Goal: Task Accomplishment & Management: Complete application form

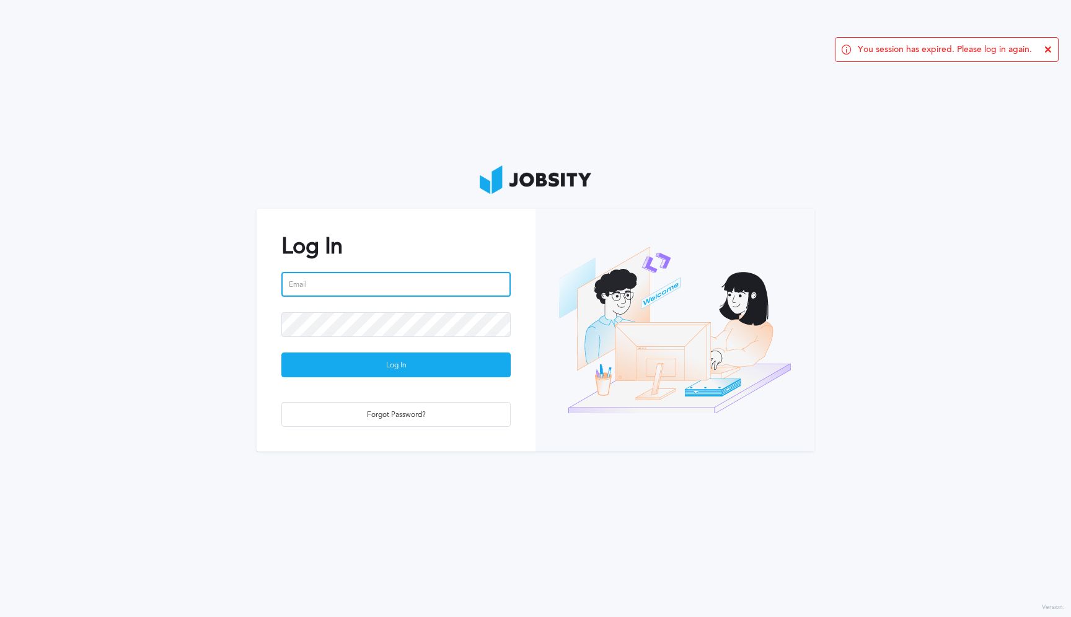
click at [370, 279] on input "email" at bounding box center [395, 284] width 229 height 25
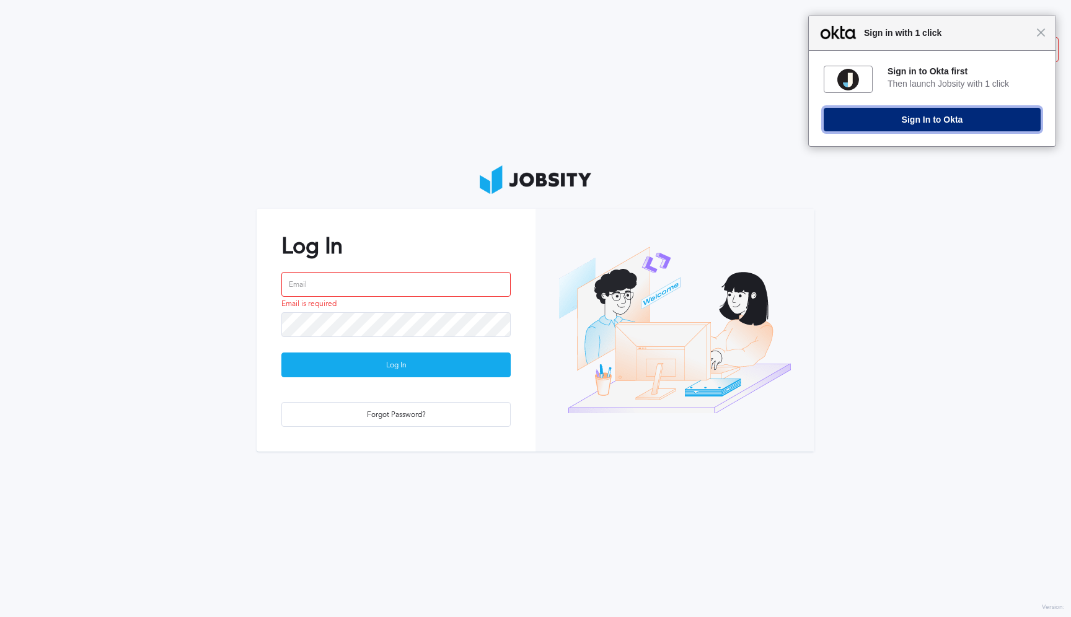
click at [884, 112] on button "Sign In to Okta" at bounding box center [931, 120] width 217 height 24
click at [1042, 33] on span "Close" at bounding box center [1039, 32] width 9 height 9
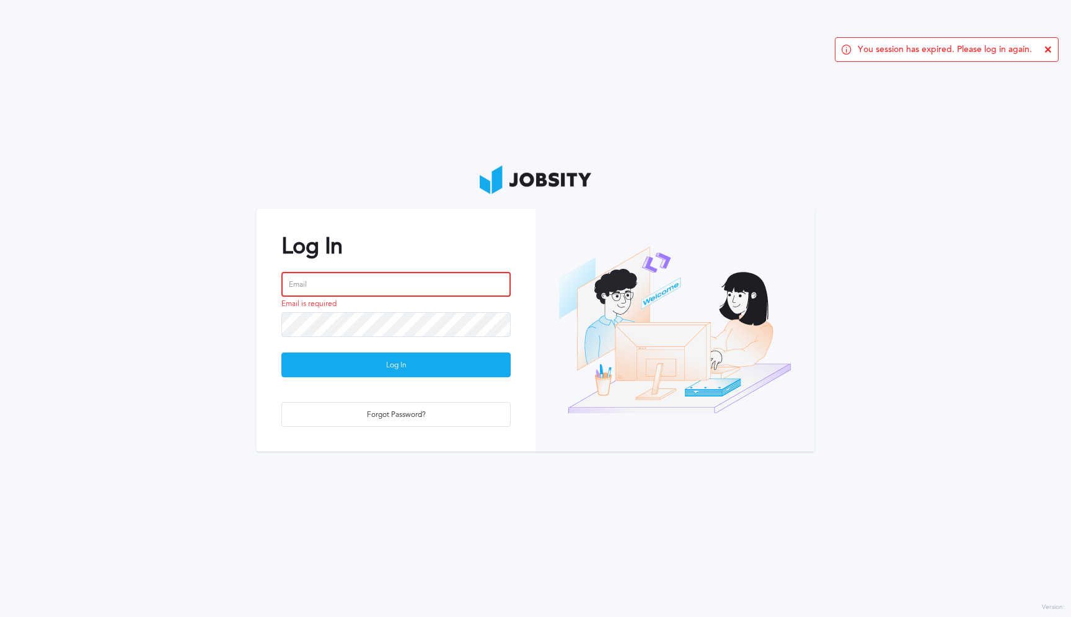
click at [381, 279] on input "email" at bounding box center [395, 284] width 229 height 25
click at [0, 616] on com-1password-button at bounding box center [0, 617] width 0 height 0
click at [351, 285] on input "email" at bounding box center [395, 284] width 229 height 25
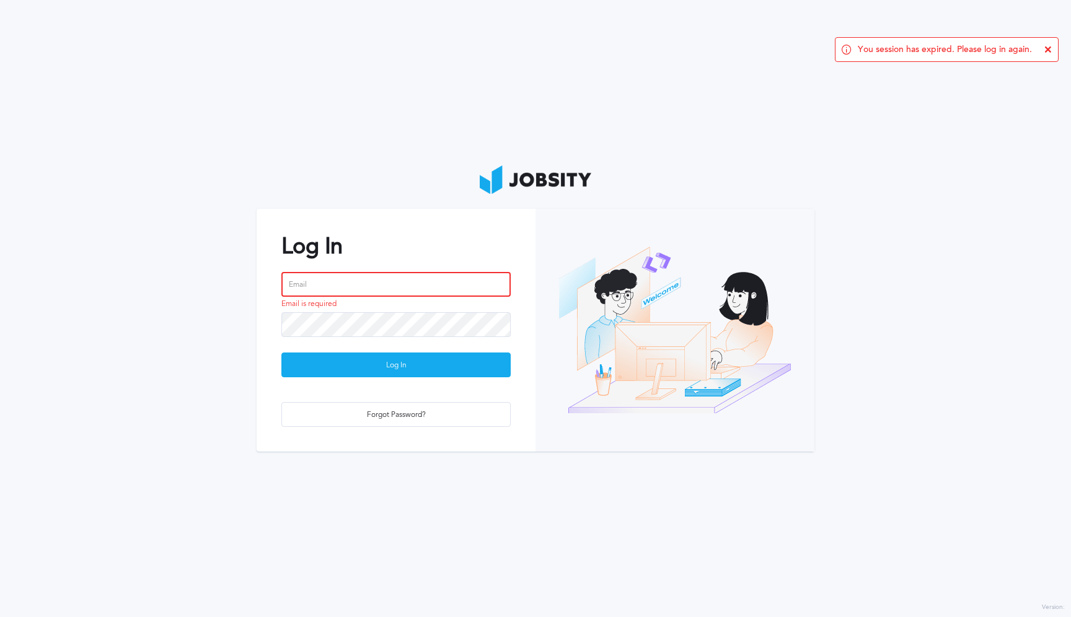
click at [0, 616] on com-1password-button at bounding box center [0, 617] width 0 height 0
click at [321, 285] on input "email" at bounding box center [395, 284] width 229 height 25
type input "[PERSON_NAME][EMAIL_ADDRESS][PERSON_NAME][DOMAIN_NAME]"
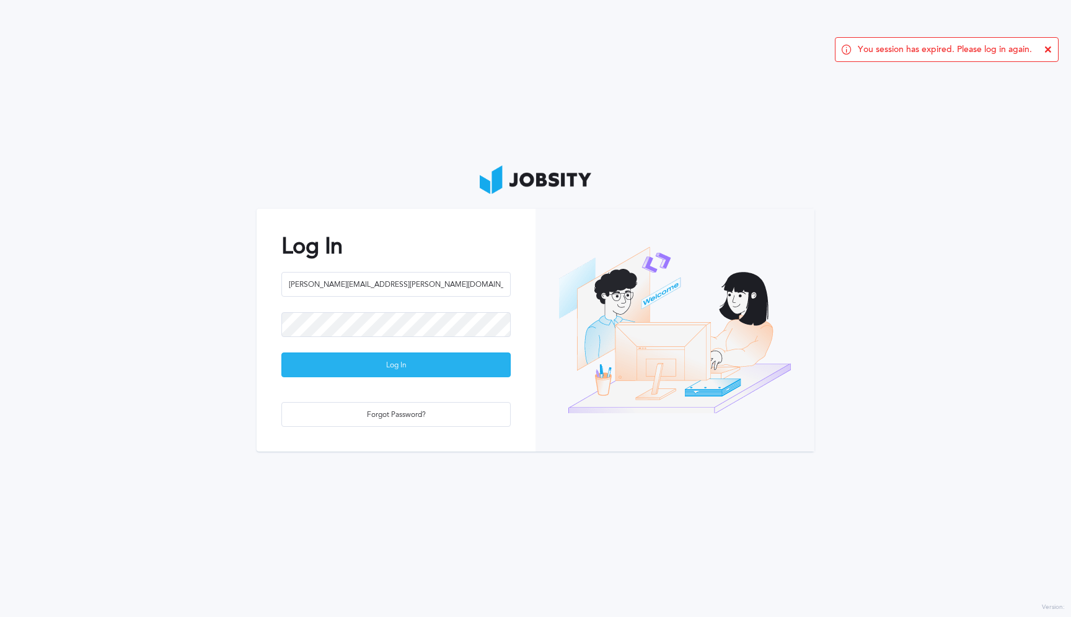
click at [398, 368] on div "Log In" at bounding box center [396, 365] width 228 height 25
click at [383, 368] on div "Loading ..." at bounding box center [396, 365] width 228 height 25
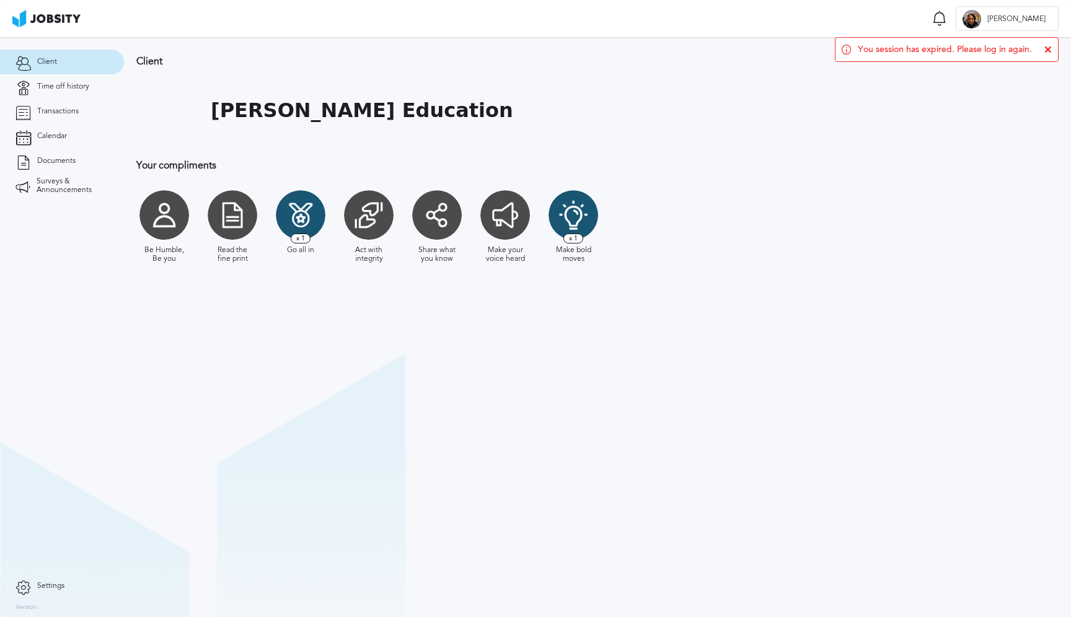
click at [1046, 50] on icon at bounding box center [1047, 49] width 7 height 7
click at [72, 90] on span "Time off history" at bounding box center [63, 86] width 52 height 9
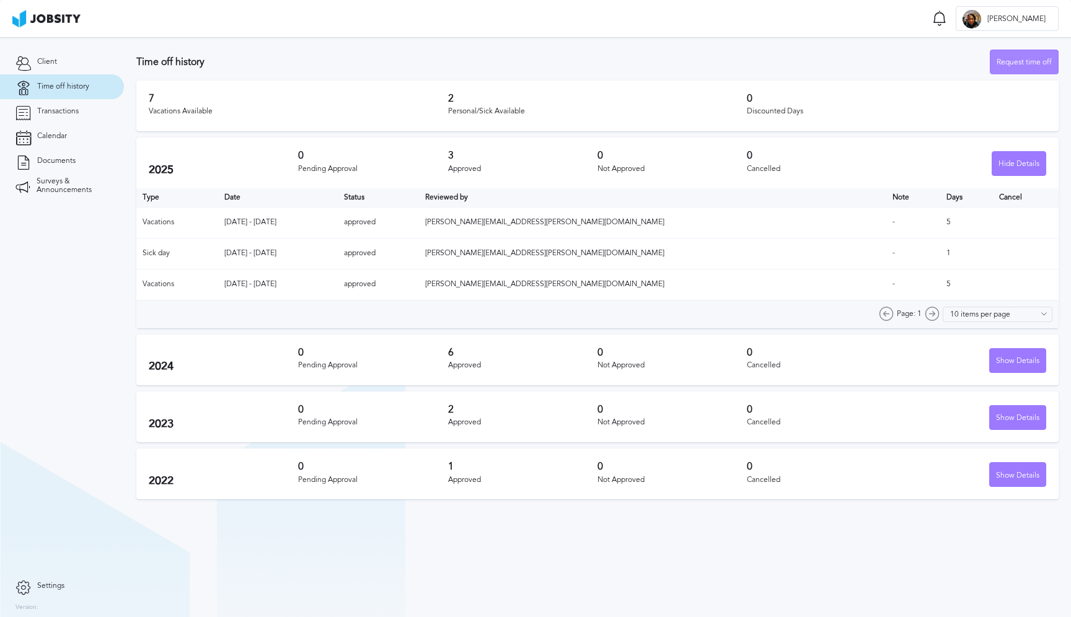
click at [1035, 66] on div "Request time off" at bounding box center [1024, 62] width 68 height 25
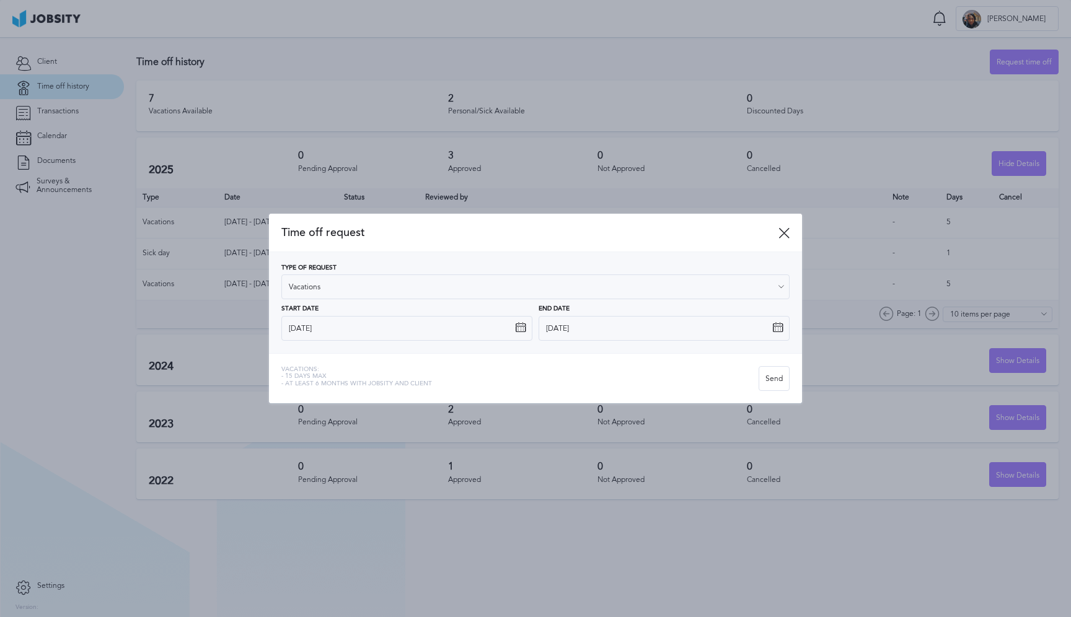
click at [522, 328] on icon at bounding box center [520, 327] width 11 height 11
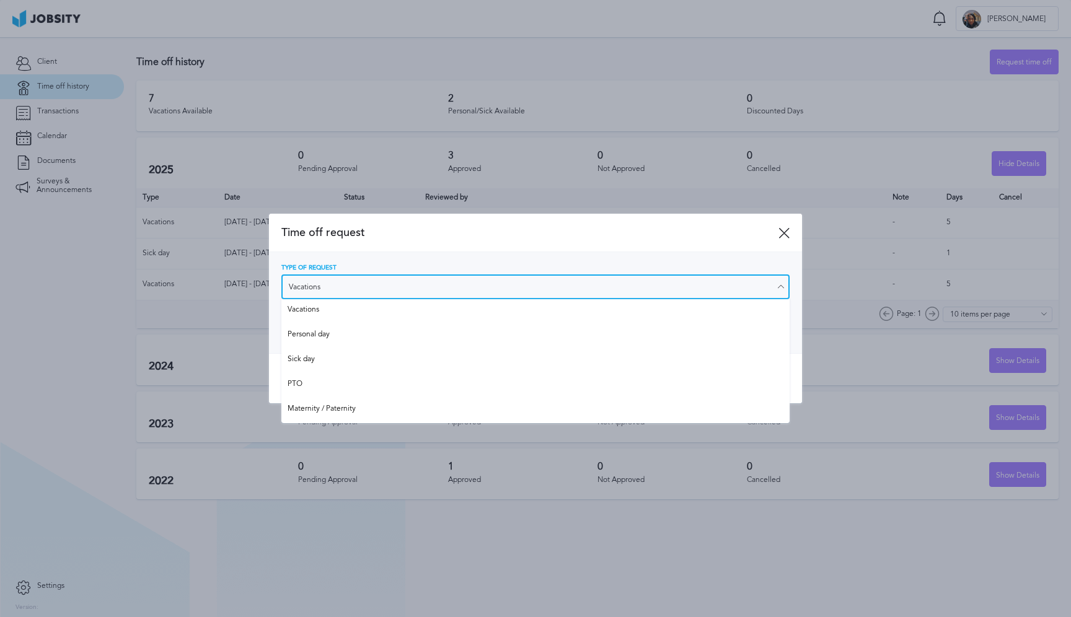
click at [421, 281] on input "Vacations" at bounding box center [535, 286] width 508 height 25
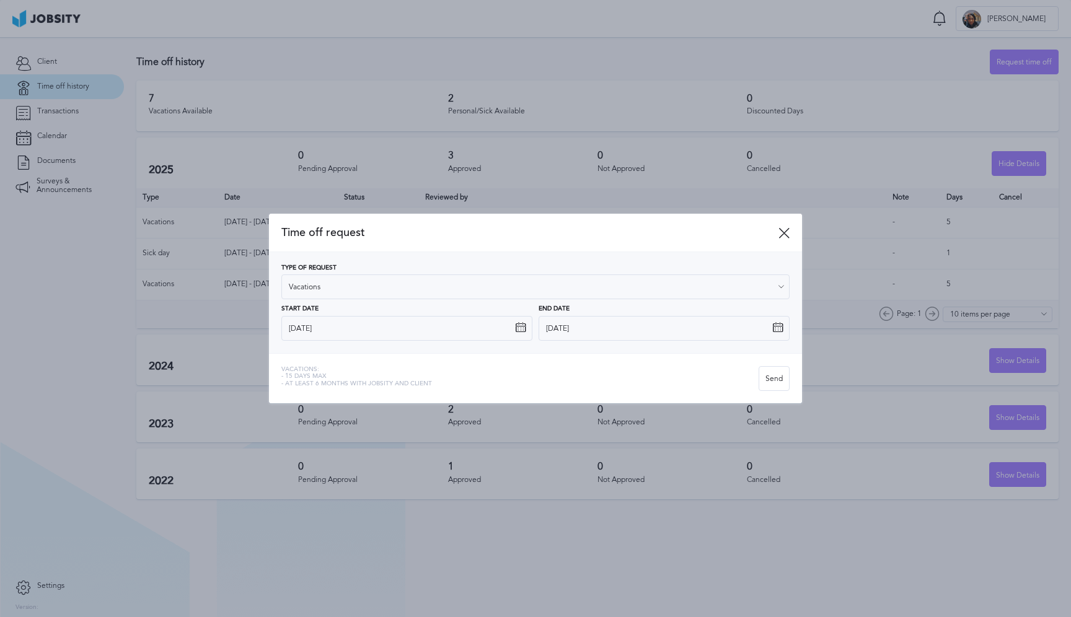
click at [355, 309] on div "Type of Request Vacations Vacations Personal day Sick day PTO Maternity / Pater…" at bounding box center [535, 303] width 508 height 76
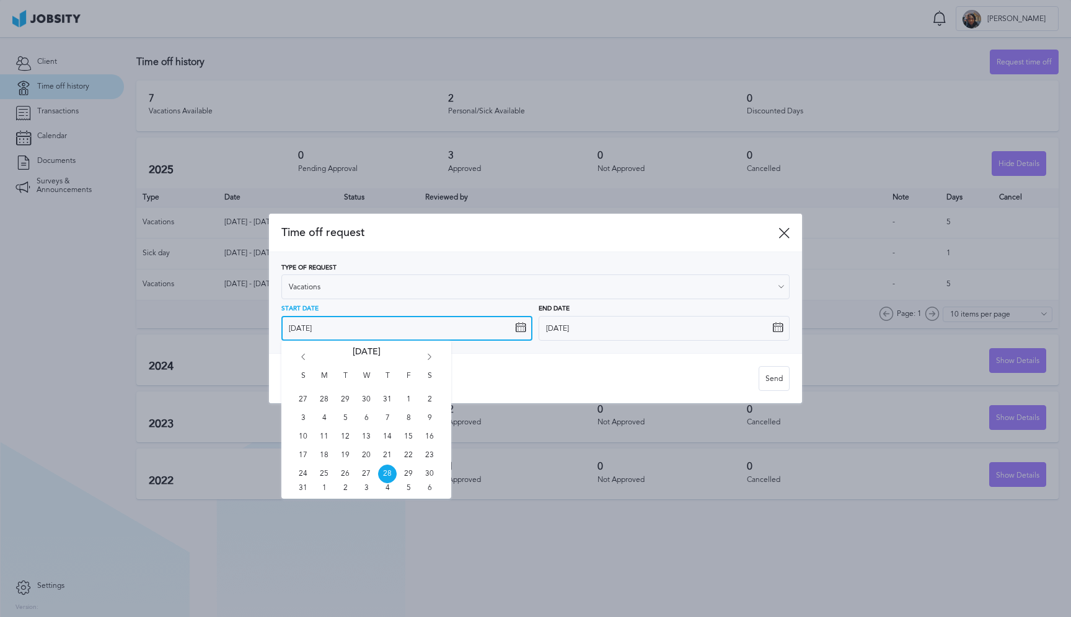
click at [355, 327] on input "[DATE]" at bounding box center [406, 328] width 251 height 25
click at [409, 473] on span "29" at bounding box center [408, 474] width 19 height 19
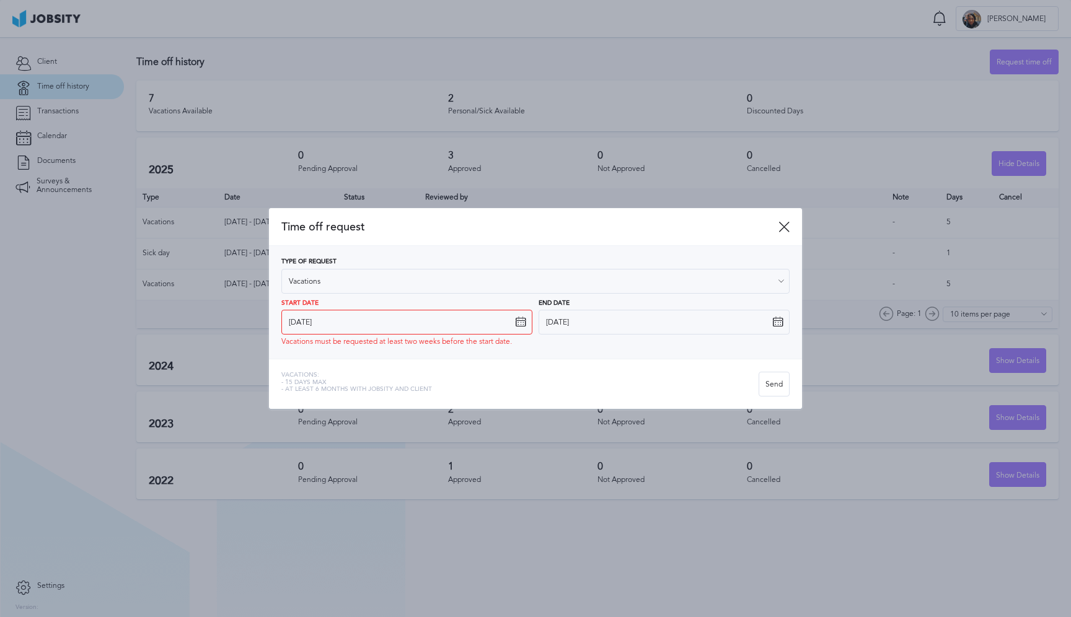
click at [522, 320] on icon at bounding box center [520, 322] width 11 height 11
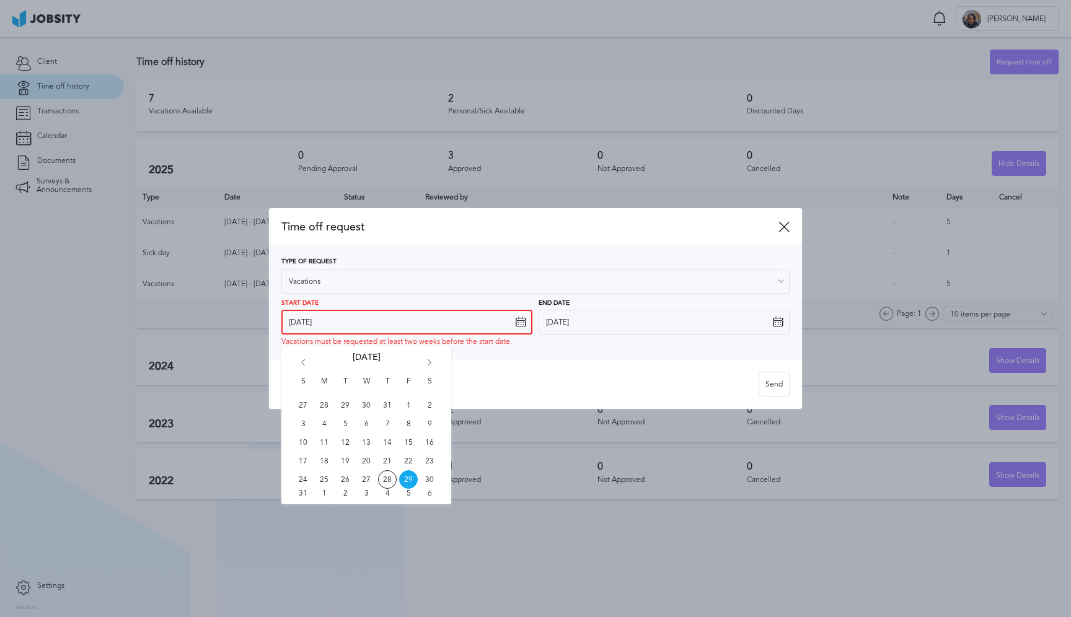
click at [348, 323] on input "[DATE]" at bounding box center [406, 322] width 251 height 25
click at [431, 363] on icon "Go forward 1 month" at bounding box center [429, 364] width 11 height 11
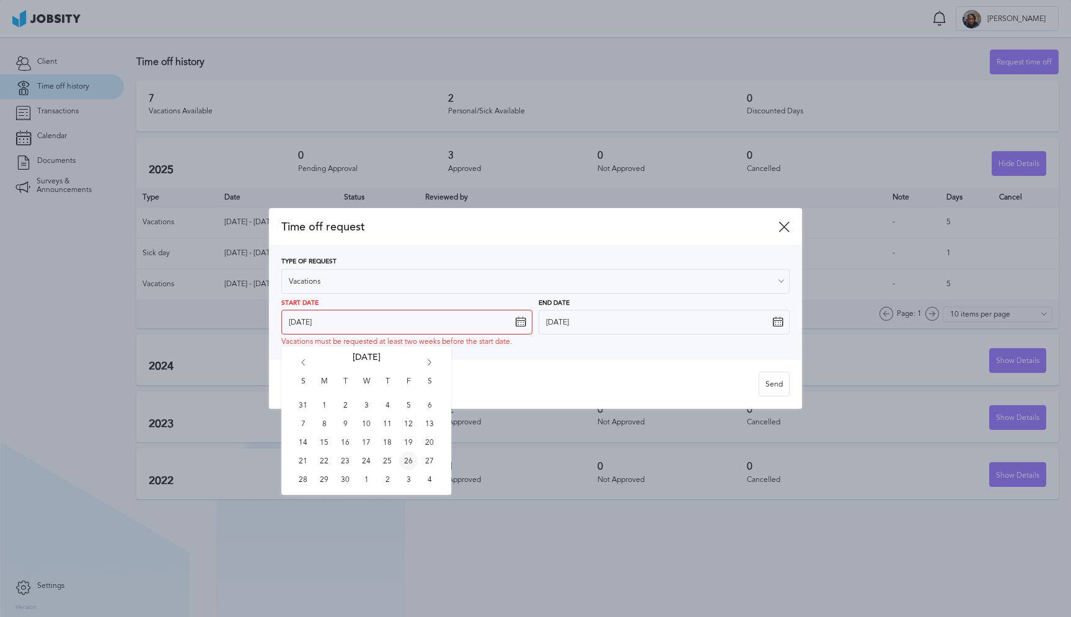
click at [410, 461] on span "26" at bounding box center [408, 461] width 19 height 19
type input "[DATE]"
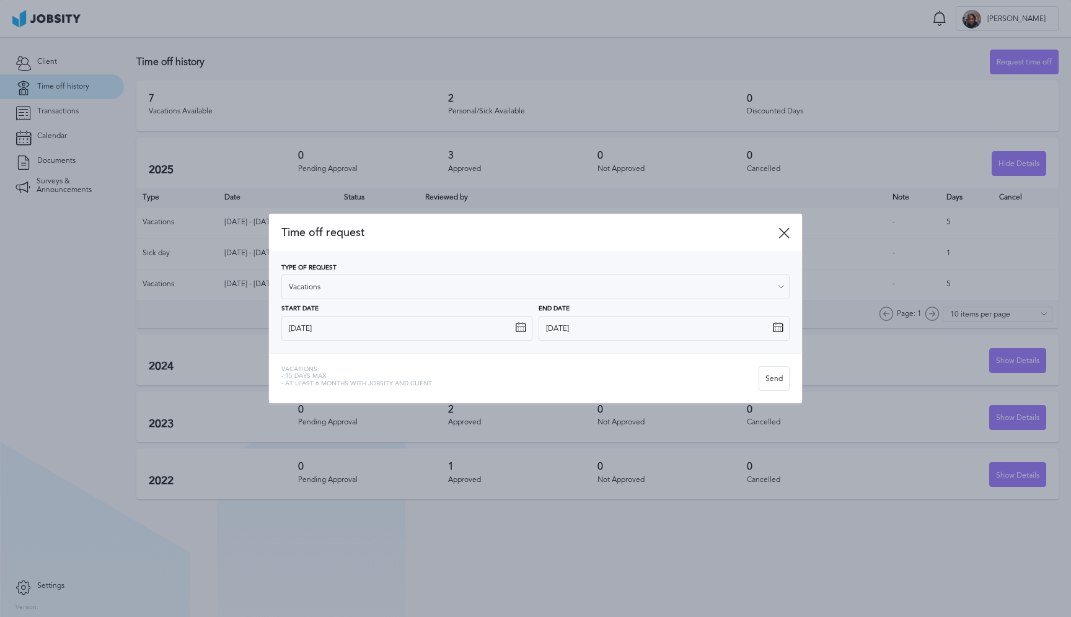
click at [778, 327] on icon at bounding box center [777, 327] width 11 height 11
click at [606, 333] on input "[DATE]" at bounding box center [663, 328] width 251 height 25
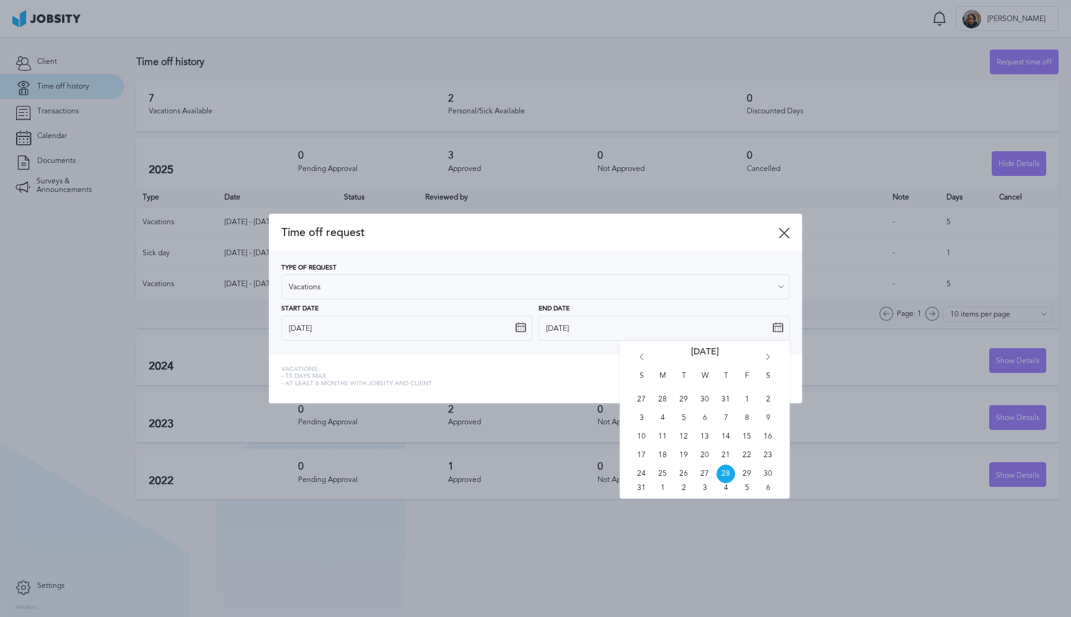
click at [766, 359] on icon "Go forward 1 month" at bounding box center [767, 359] width 11 height 11
click at [663, 473] on span "29" at bounding box center [662, 474] width 19 height 19
type input "[DATE]"
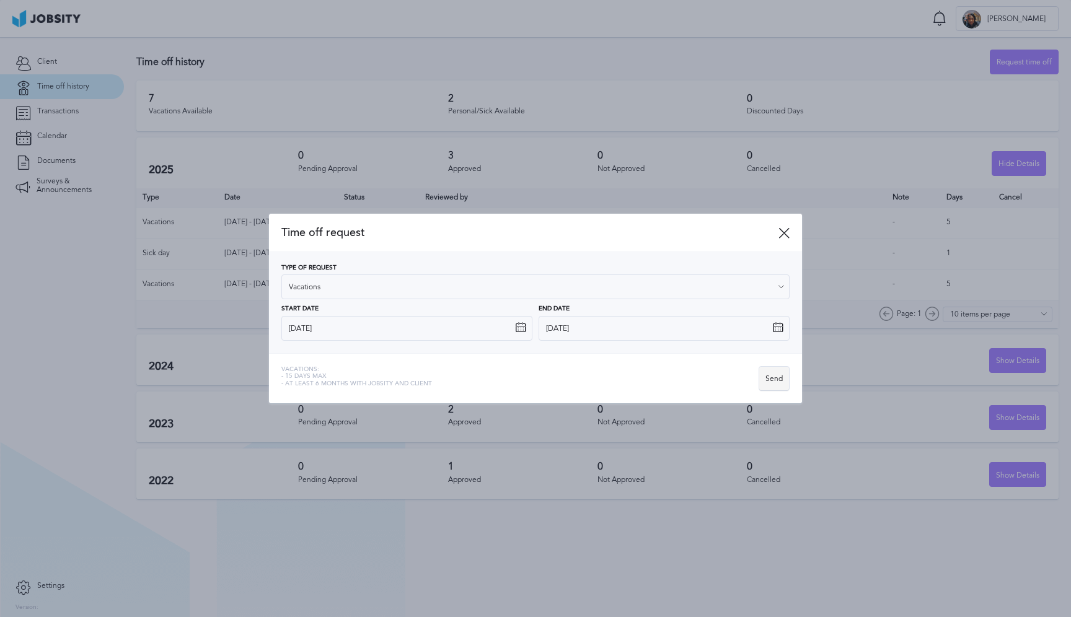
click at [776, 381] on div "Send" at bounding box center [774, 379] width 30 height 25
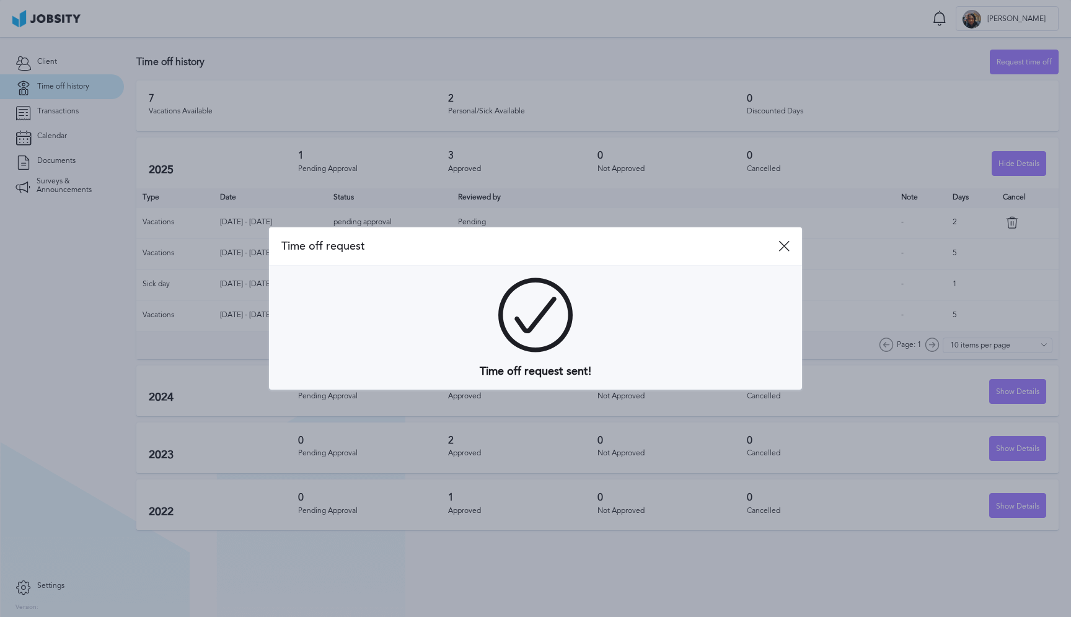
click at [792, 246] on div "Time off request" at bounding box center [535, 246] width 533 height 38
click at [787, 248] on icon at bounding box center [783, 245] width 11 height 11
